Goal: Information Seeking & Learning: Learn about a topic

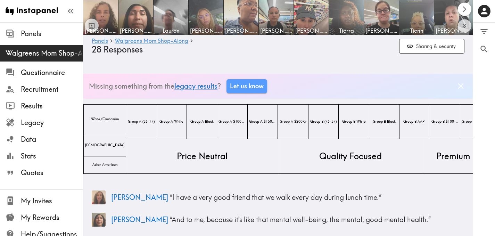
click at [465, 7] on icon "Scroll right" at bounding box center [464, 9] width 8 height 8
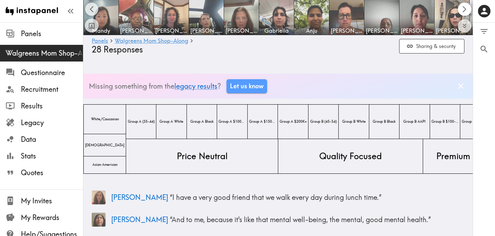
scroll to position [0, 389]
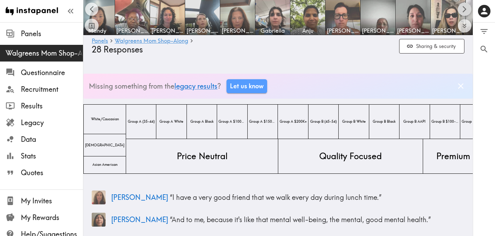
click at [465, 7] on icon "Scroll right" at bounding box center [464, 9] width 8 height 8
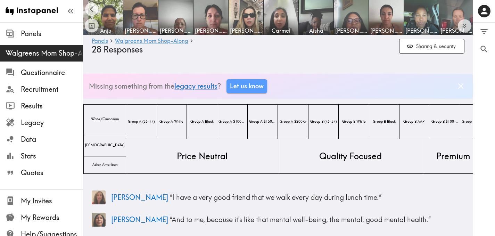
scroll to position [0, 593]
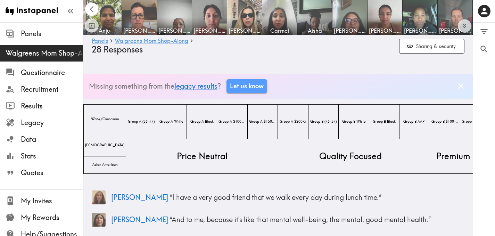
click at [92, 7] on icon "Scroll left" at bounding box center [92, 9] width 8 height 8
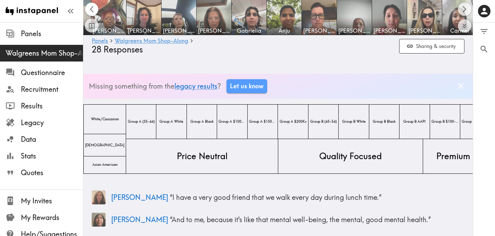
click at [92, 7] on icon "Scroll left" at bounding box center [92, 9] width 8 height 8
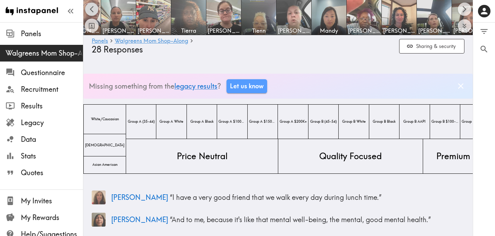
click at [92, 7] on icon "Scroll left" at bounding box center [92, 9] width 8 height 8
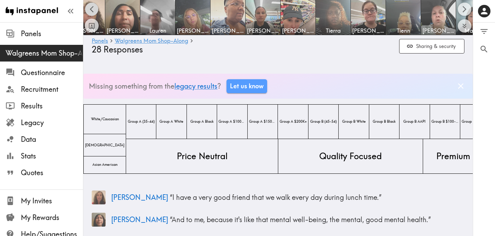
click at [92, 7] on icon "Scroll left" at bounding box center [92, 9] width 8 height 8
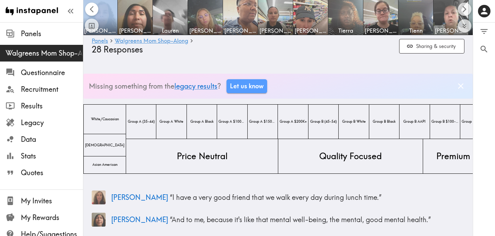
scroll to position [0, 0]
click at [92, 7] on div at bounding box center [92, 17] width 14 height 30
click at [460, 11] on icon "Scroll right" at bounding box center [464, 9] width 8 height 8
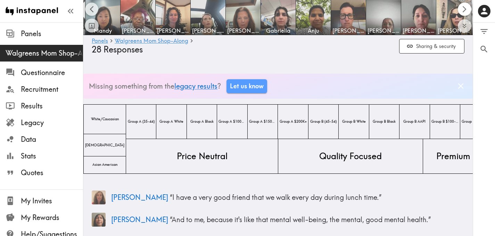
scroll to position [0, 389]
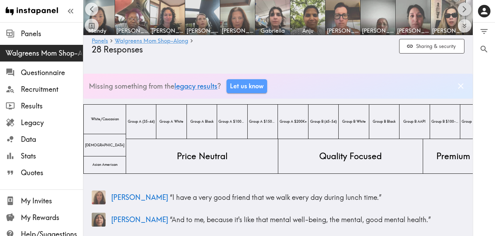
click at [465, 6] on icon "Scroll right" at bounding box center [464, 9] width 8 height 8
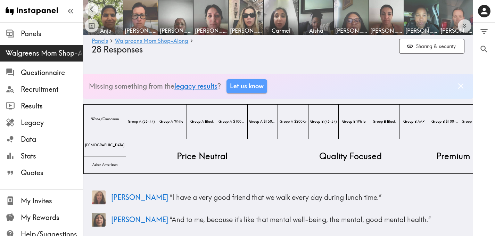
scroll to position [0, 593]
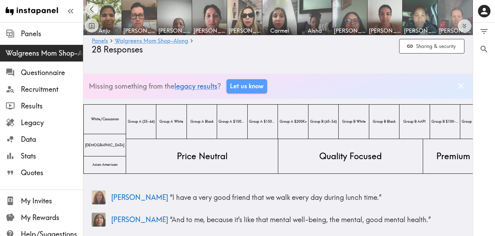
click at [465, 6] on img at bounding box center [454, 17] width 35 height 35
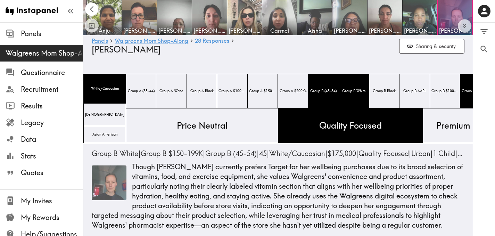
click at [91, 6] on icon "Scroll left" at bounding box center [92, 9] width 8 height 8
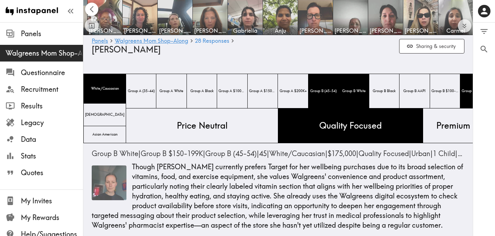
click at [91, 6] on icon "Scroll left" at bounding box center [92, 9] width 8 height 8
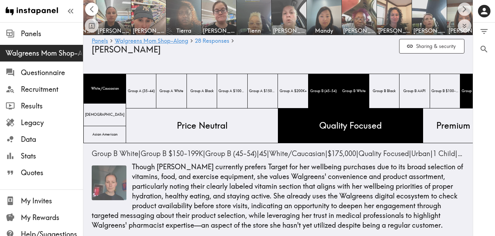
click at [91, 6] on icon "Scroll left" at bounding box center [92, 9] width 8 height 8
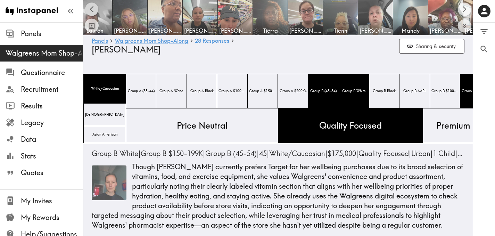
scroll to position [0, 2]
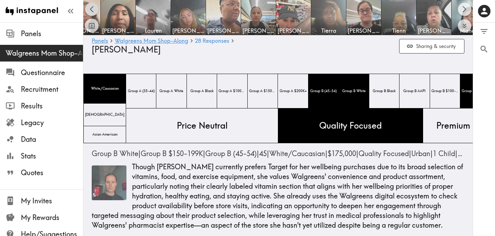
click at [91, 6] on icon "Scroll left" at bounding box center [92, 9] width 8 height 8
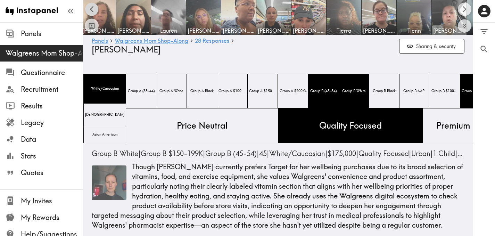
click at [91, 6] on div at bounding box center [92, 17] width 14 height 30
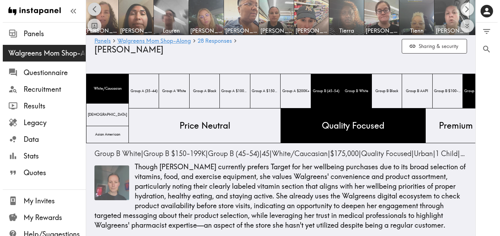
scroll to position [0, 0]
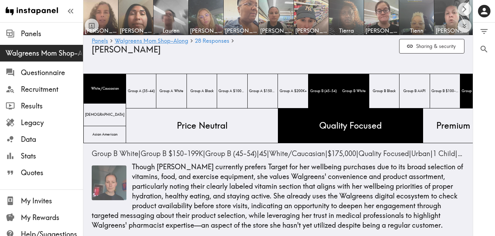
click at [91, 6] on div at bounding box center [92, 17] width 14 height 30
click at [66, 11] on icon "button" at bounding box center [70, 10] width 9 height 9
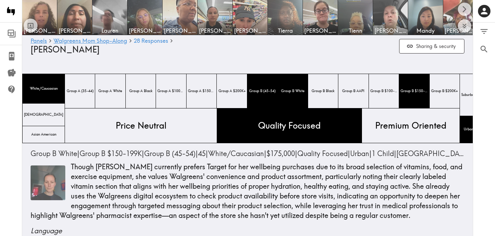
click at [17, 15] on div at bounding box center [11, 11] width 22 height 22
click at [14, 11] on icon "button" at bounding box center [11, 11] width 9 height 9
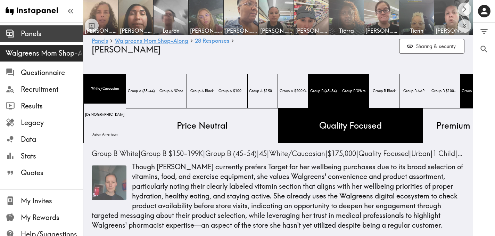
click at [37, 30] on span "Panels" at bounding box center [52, 34] width 62 height 10
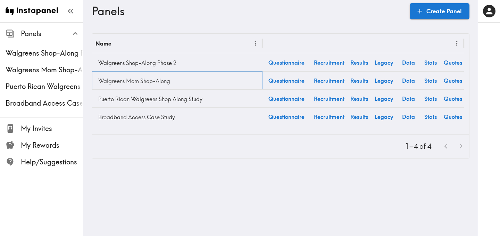
click at [145, 76] on link "Walgreens Mom Shop-Along" at bounding box center [177, 81] width 164 height 14
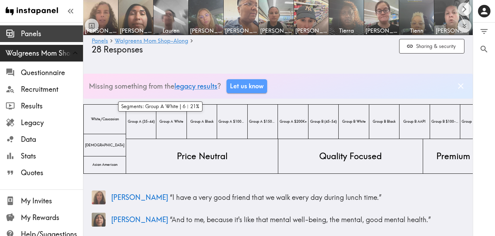
click at [41, 32] on span "Panels" at bounding box center [52, 34] width 62 height 10
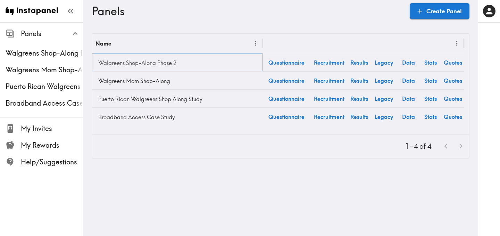
click at [125, 60] on link "Walgreens Shop-Along Phase 2" at bounding box center [177, 63] width 164 height 14
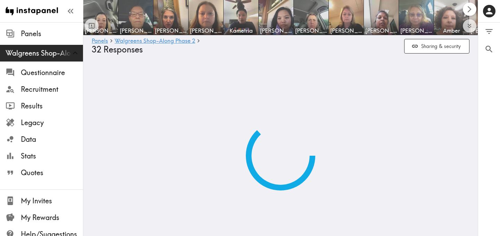
click at [469, 9] on icon "Scroll right" at bounding box center [470, 9] width 8 height 8
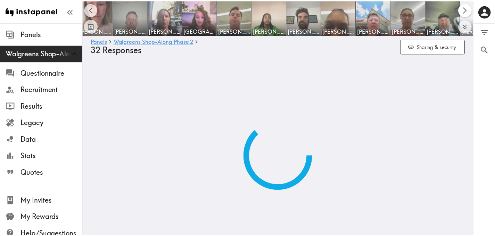
scroll to position [0, 394]
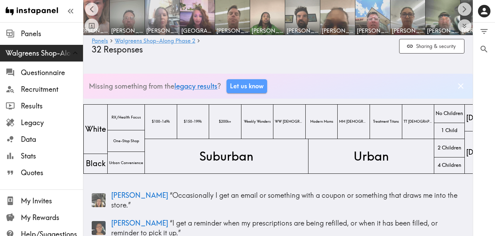
click at [150, 11] on img at bounding box center [162, 17] width 36 height 36
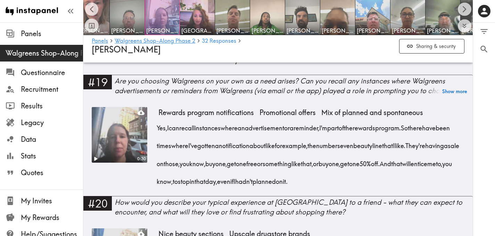
scroll to position [1233, 0]
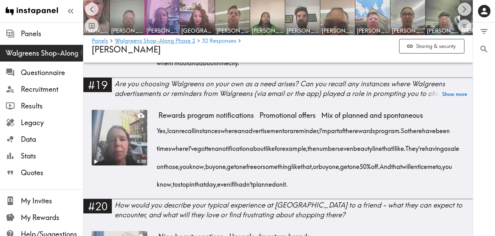
click at [106, 152] on video at bounding box center [119, 137] width 58 height 58
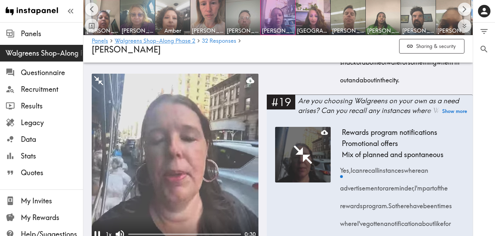
scroll to position [1597, 0]
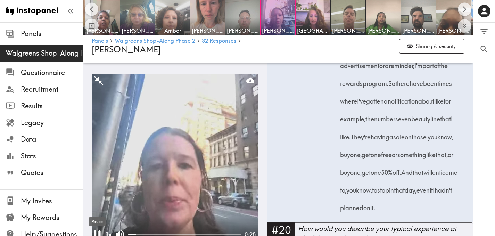
click at [98, 233] on icon "Pause" at bounding box center [97, 233] width 13 height 13
click at [95, 10] on icon "Scroll left" at bounding box center [92, 9] width 8 height 8
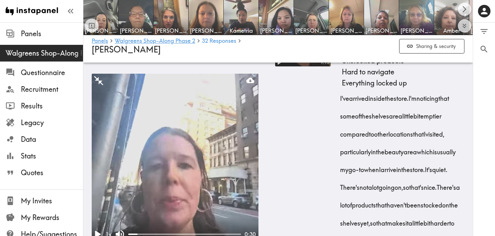
scroll to position [2630, 0]
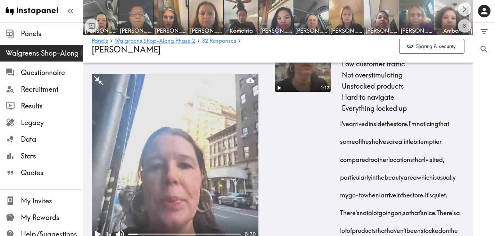
click at [299, 93] on video at bounding box center [303, 64] width 58 height 58
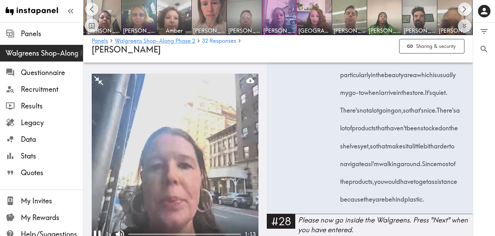
scroll to position [0, 279]
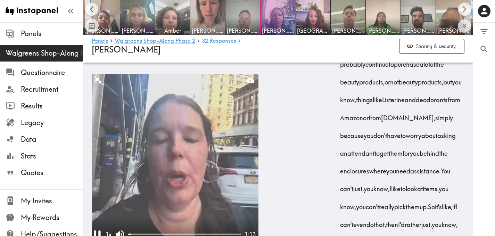
click at [299, 42] on video at bounding box center [303, 13] width 58 height 58
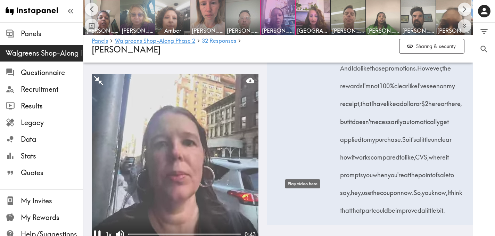
scroll to position [4277, 0]
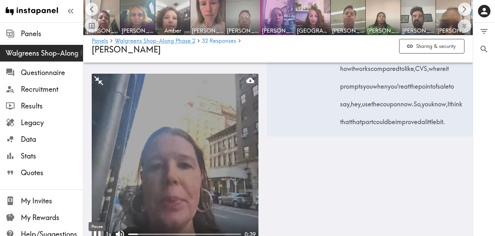
click at [98, 233] on icon "Pause" at bounding box center [97, 233] width 13 height 13
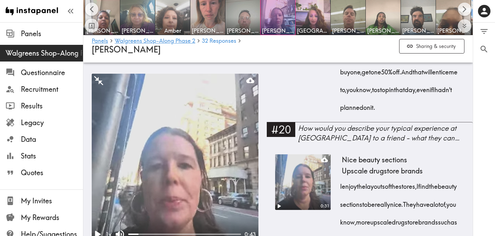
scroll to position [1227, 0]
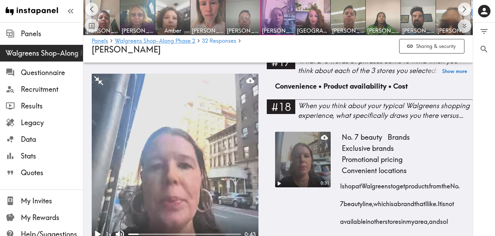
click at [294, 161] on video at bounding box center [303, 159] width 58 height 58
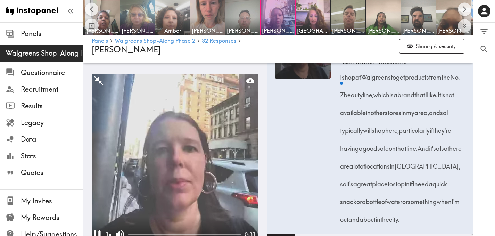
scroll to position [1336, 0]
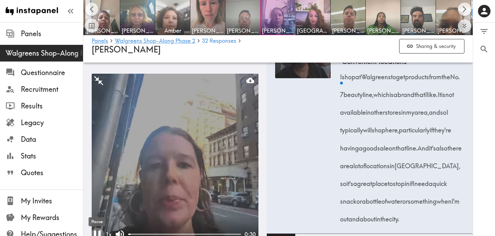
click at [94, 231] on icon "Pause" at bounding box center [97, 234] width 7 height 8
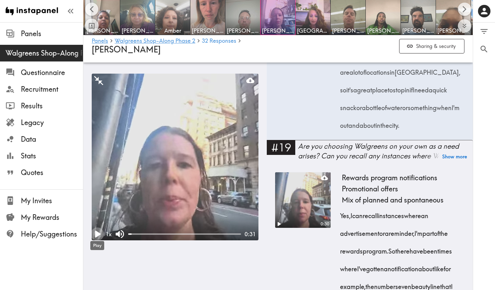
scroll to position [0, 233]
